Goal: Task Accomplishment & Management: Manage account settings

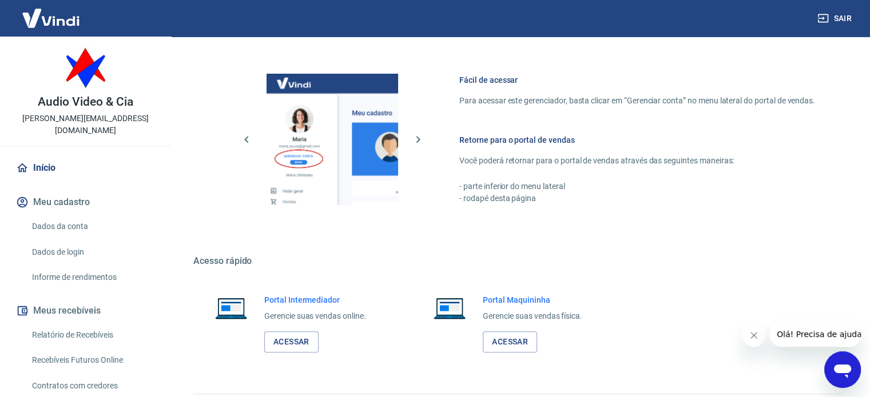
scroll to position [505, 0]
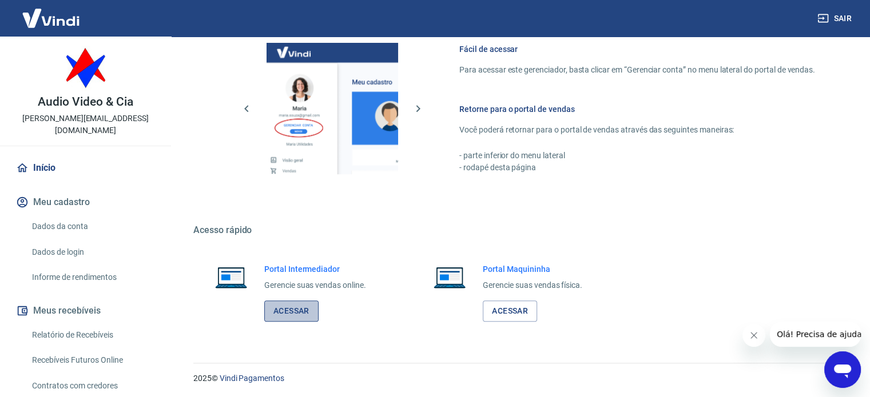
click at [288, 312] on link "Acessar" at bounding box center [291, 311] width 54 height 21
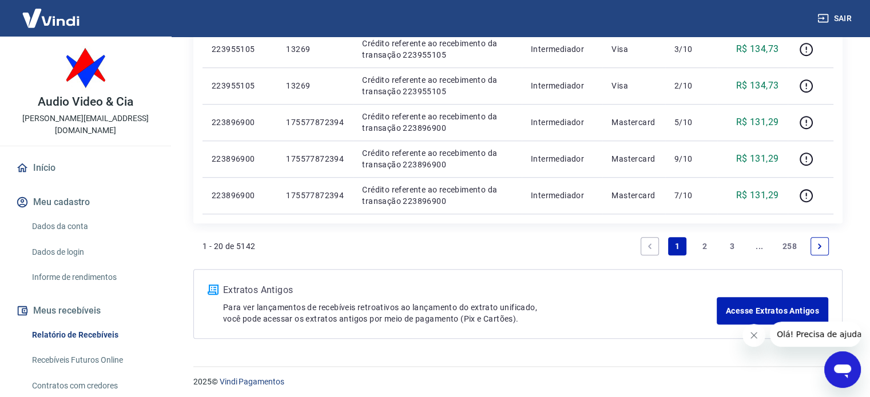
scroll to position [921, 0]
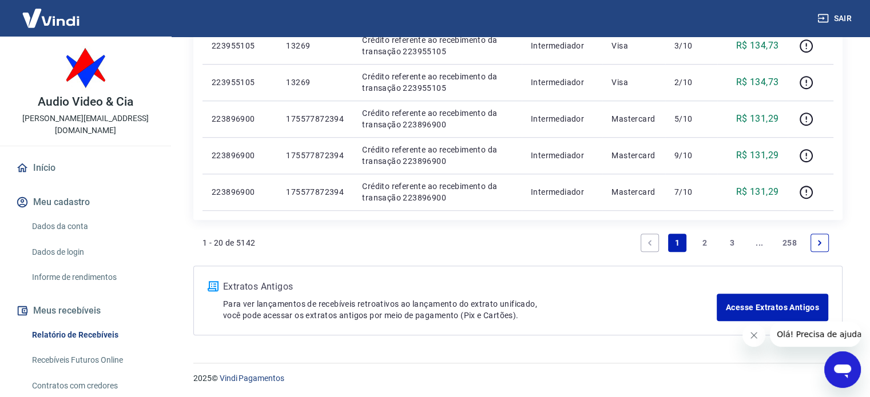
click at [705, 241] on link "2" at bounding box center [704, 243] width 18 height 18
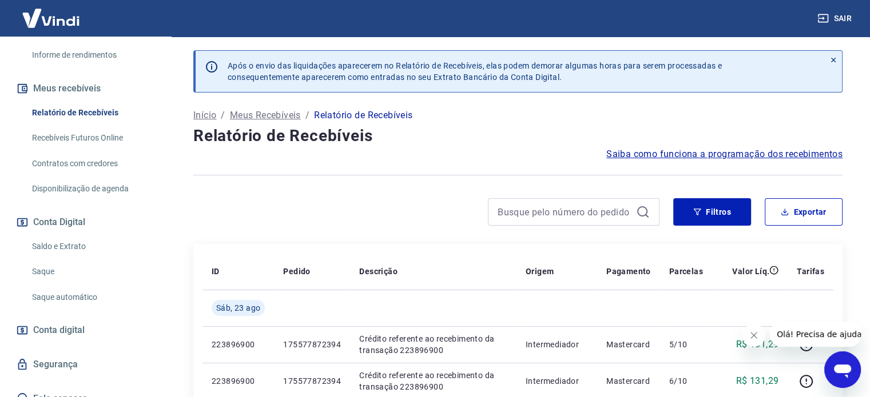
scroll to position [224, 0]
click at [60, 235] on link "Saldo e Extrato" at bounding box center [92, 244] width 130 height 23
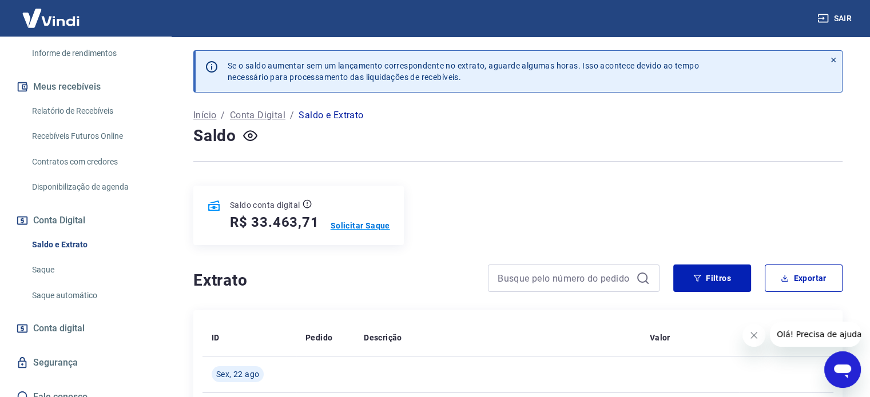
click at [360, 222] on p "Solicitar Saque" at bounding box center [360, 225] width 59 height 11
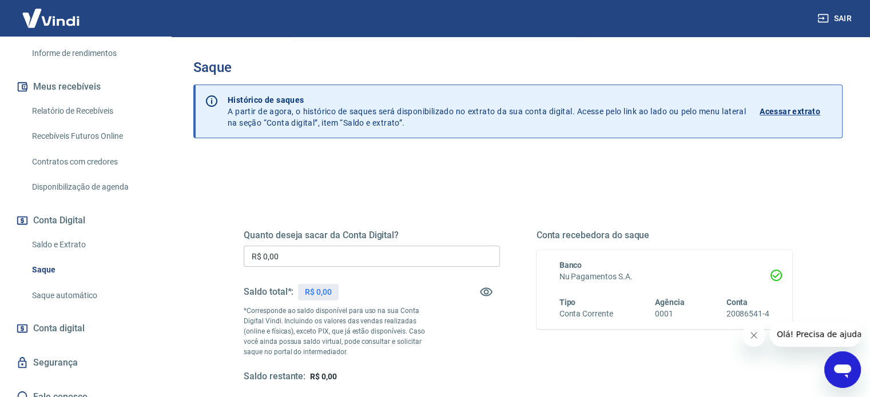
click at [335, 260] on input "R$ 0,00" at bounding box center [372, 256] width 256 height 21
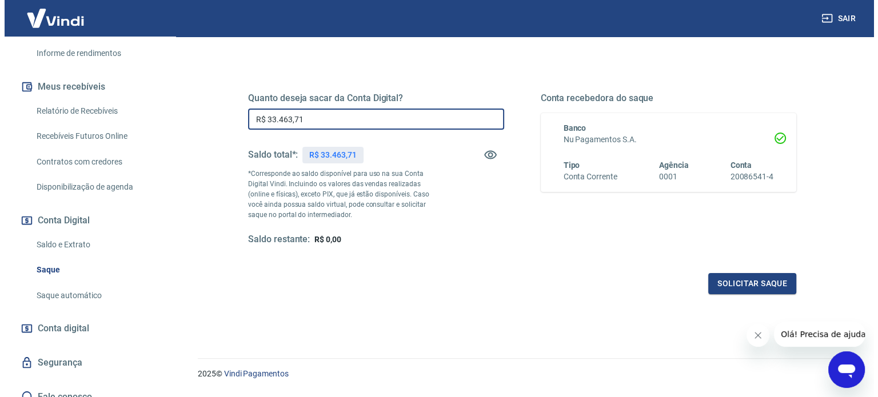
scroll to position [167, 0]
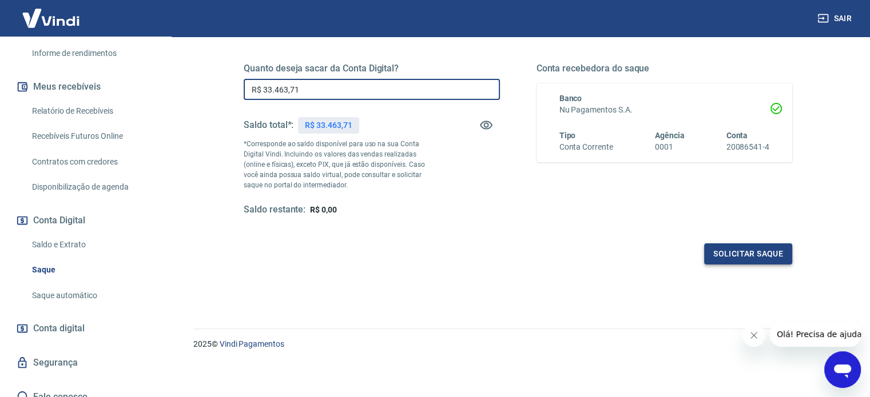
type input "R$ 33.463,71"
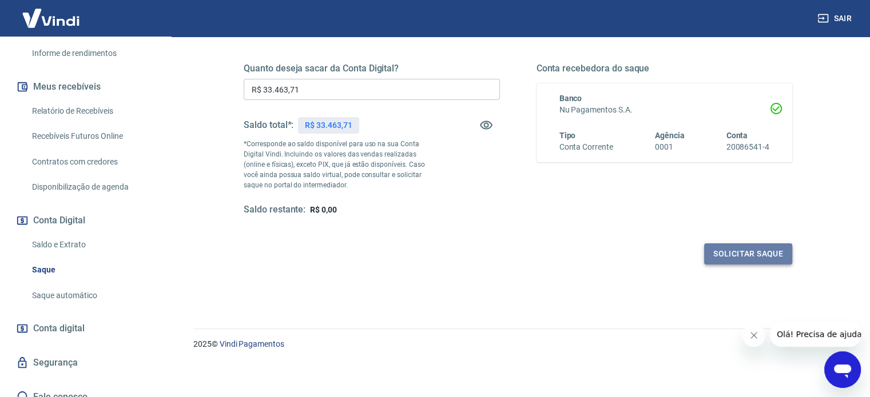
click at [733, 252] on button "Solicitar saque" at bounding box center [748, 254] width 88 height 21
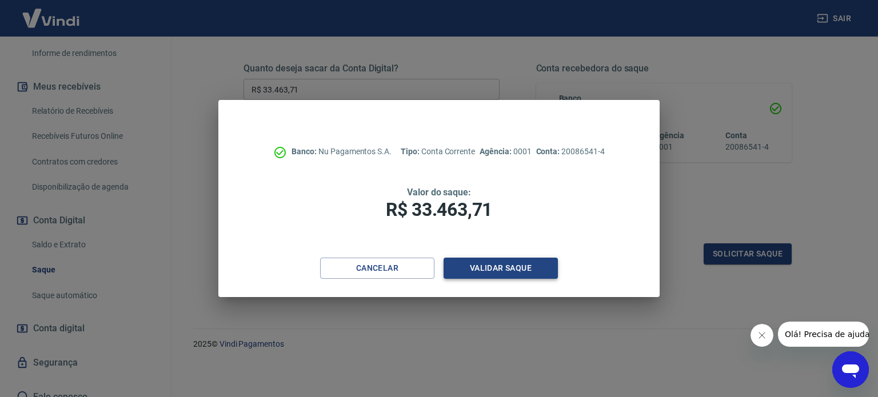
click at [496, 269] on button "Validar saque" at bounding box center [501, 268] width 114 height 21
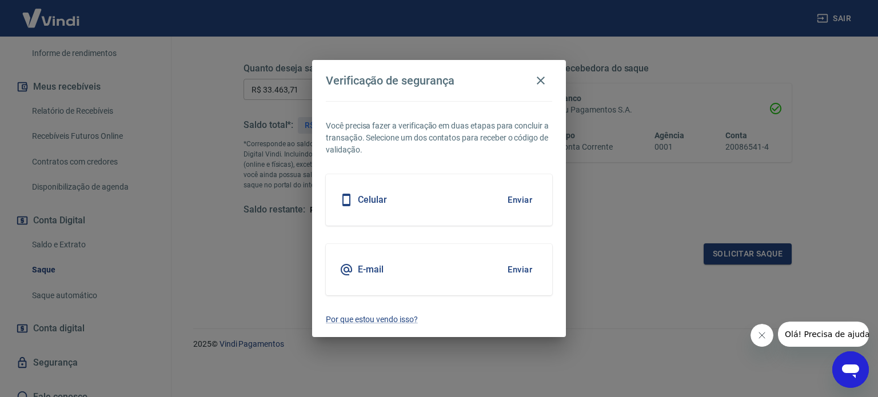
click at [516, 197] on button "Enviar" at bounding box center [520, 200] width 37 height 24
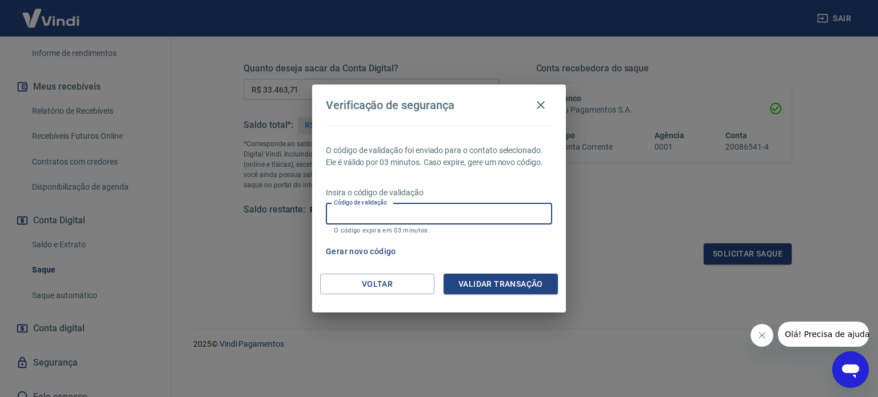
click at [418, 220] on input "Código de validação" at bounding box center [439, 214] width 226 height 21
type input "406822"
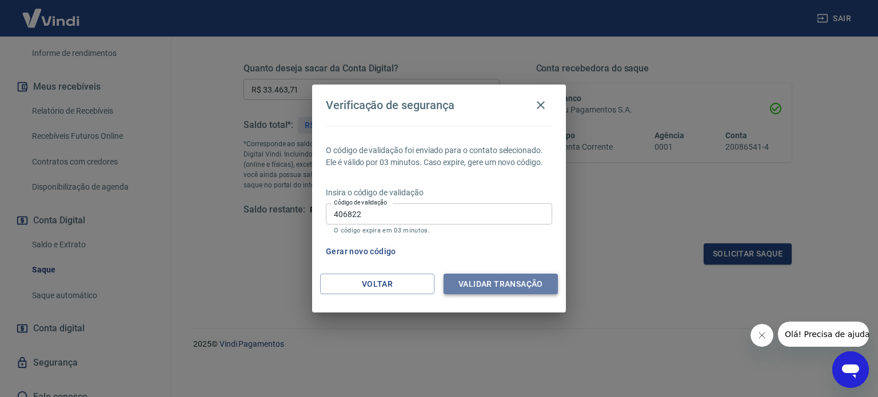
click at [517, 281] on button "Validar transação" at bounding box center [501, 284] width 114 height 21
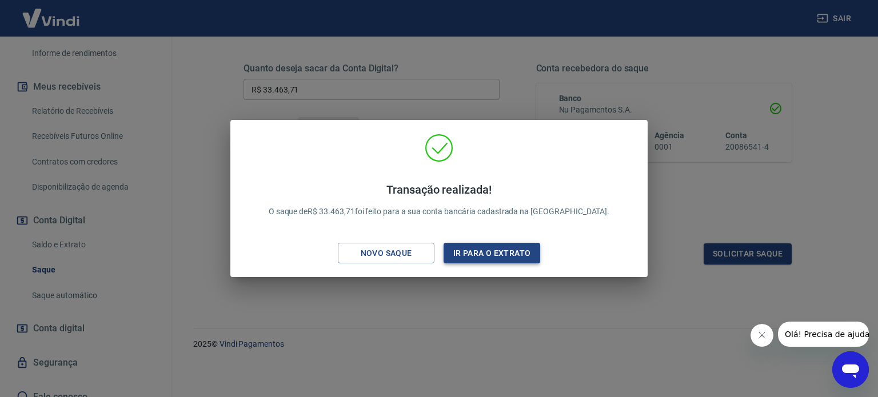
click at [471, 250] on button "Ir para o extrato" at bounding box center [492, 253] width 97 height 21
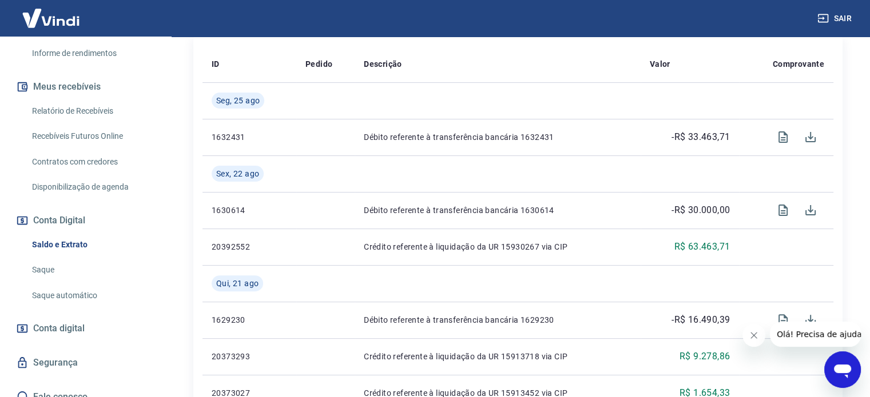
scroll to position [286, 0]
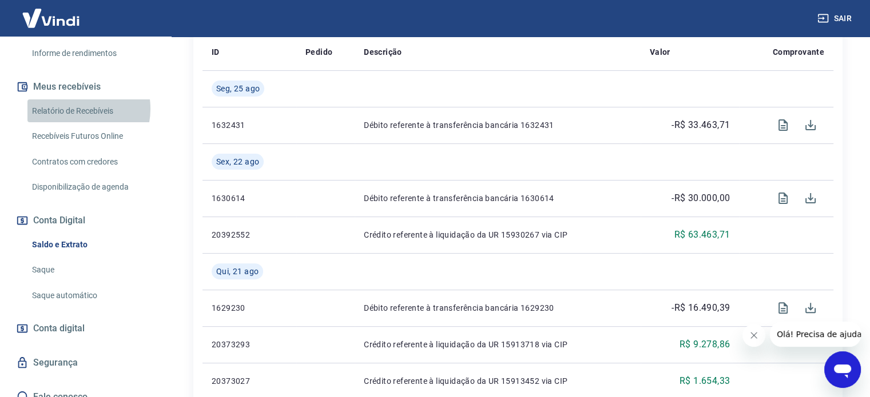
click at [78, 100] on link "Relatório de Recebíveis" at bounding box center [92, 111] width 130 height 23
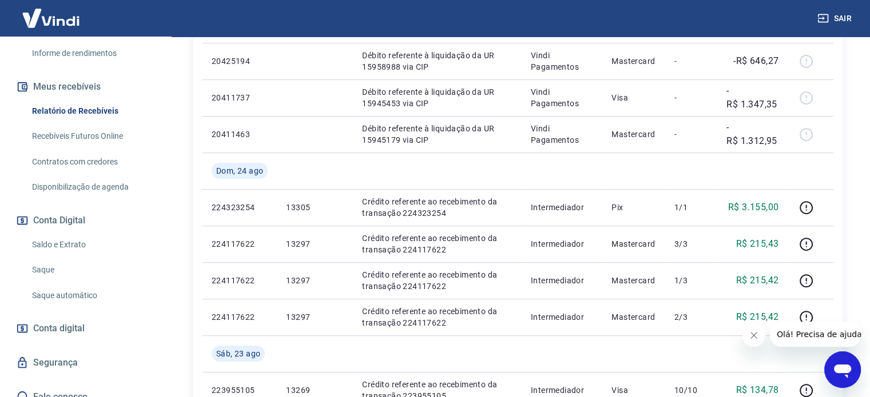
scroll to position [286, 0]
